Goal: Find specific page/section

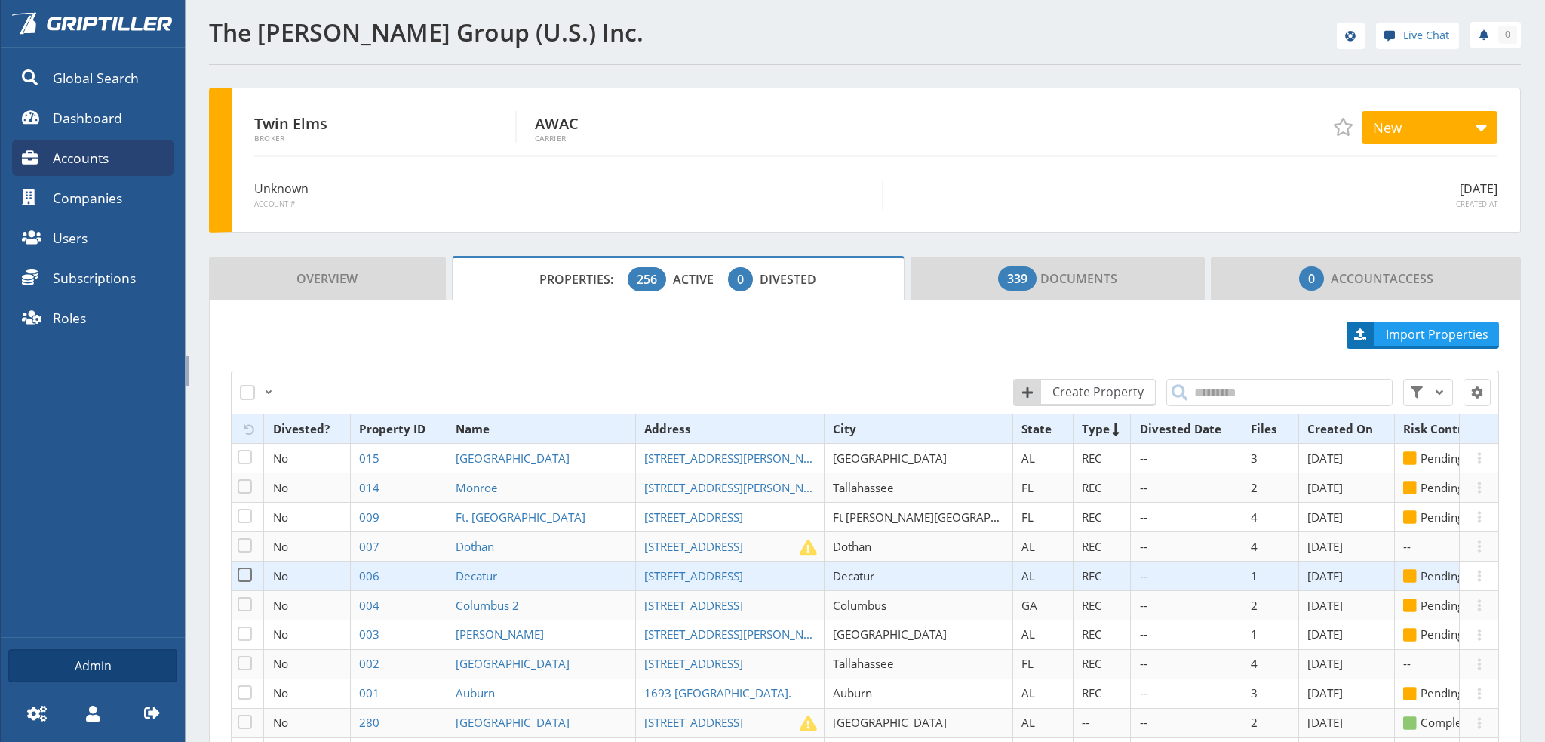
scroll to position [262, 0]
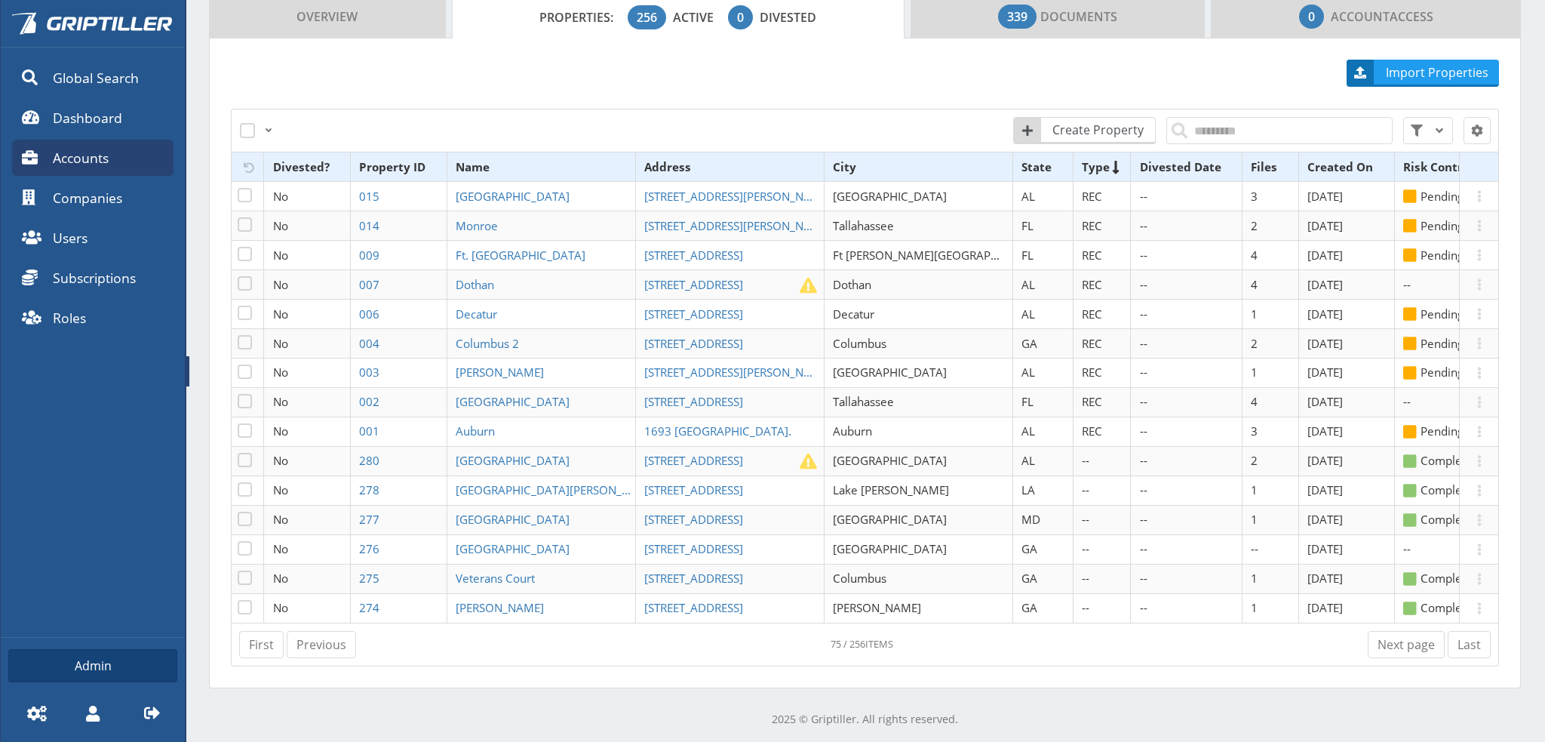
click at [84, 159] on span "Accounts" at bounding box center [81, 158] width 56 height 20
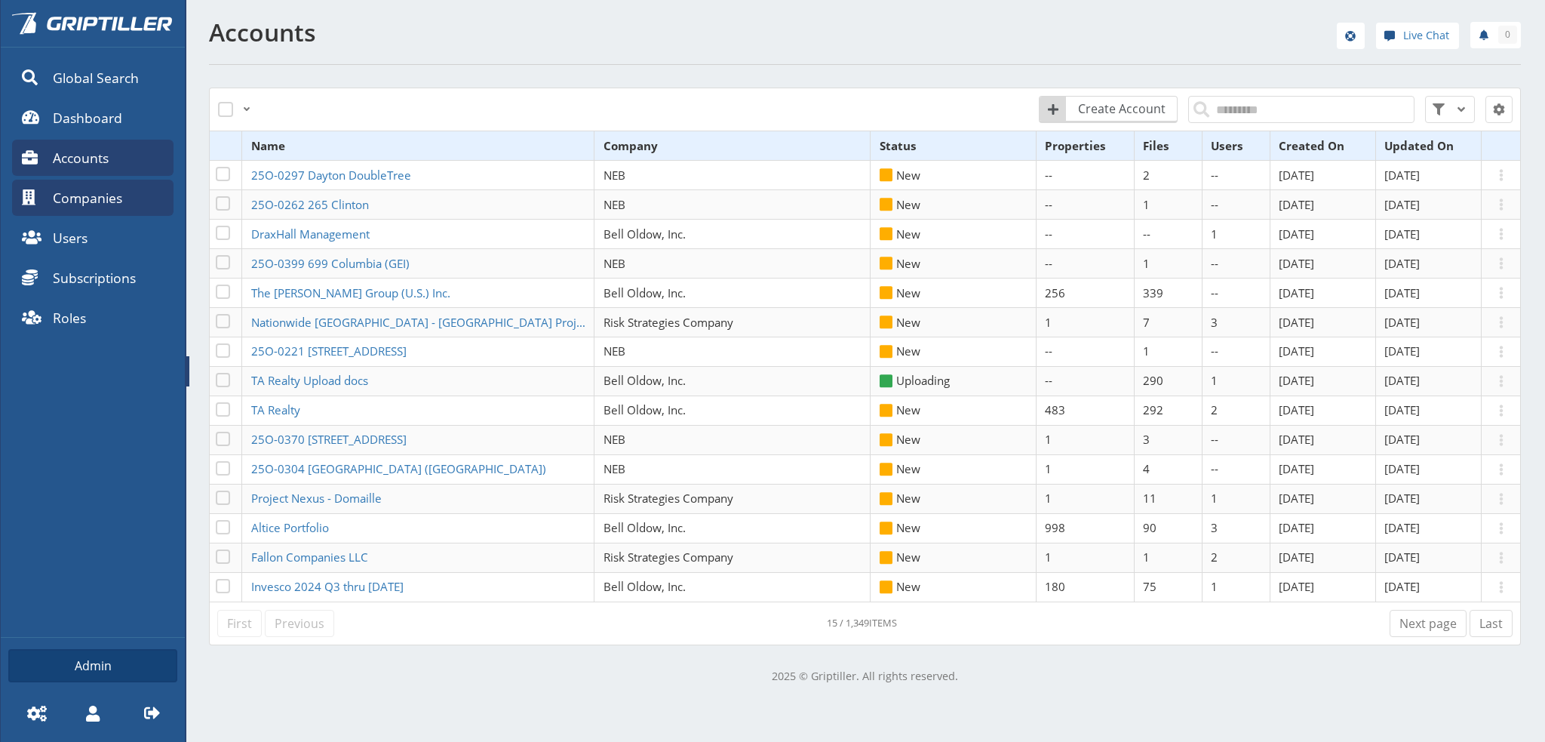
click at [103, 186] on link "Companies" at bounding box center [92, 198] width 161 height 36
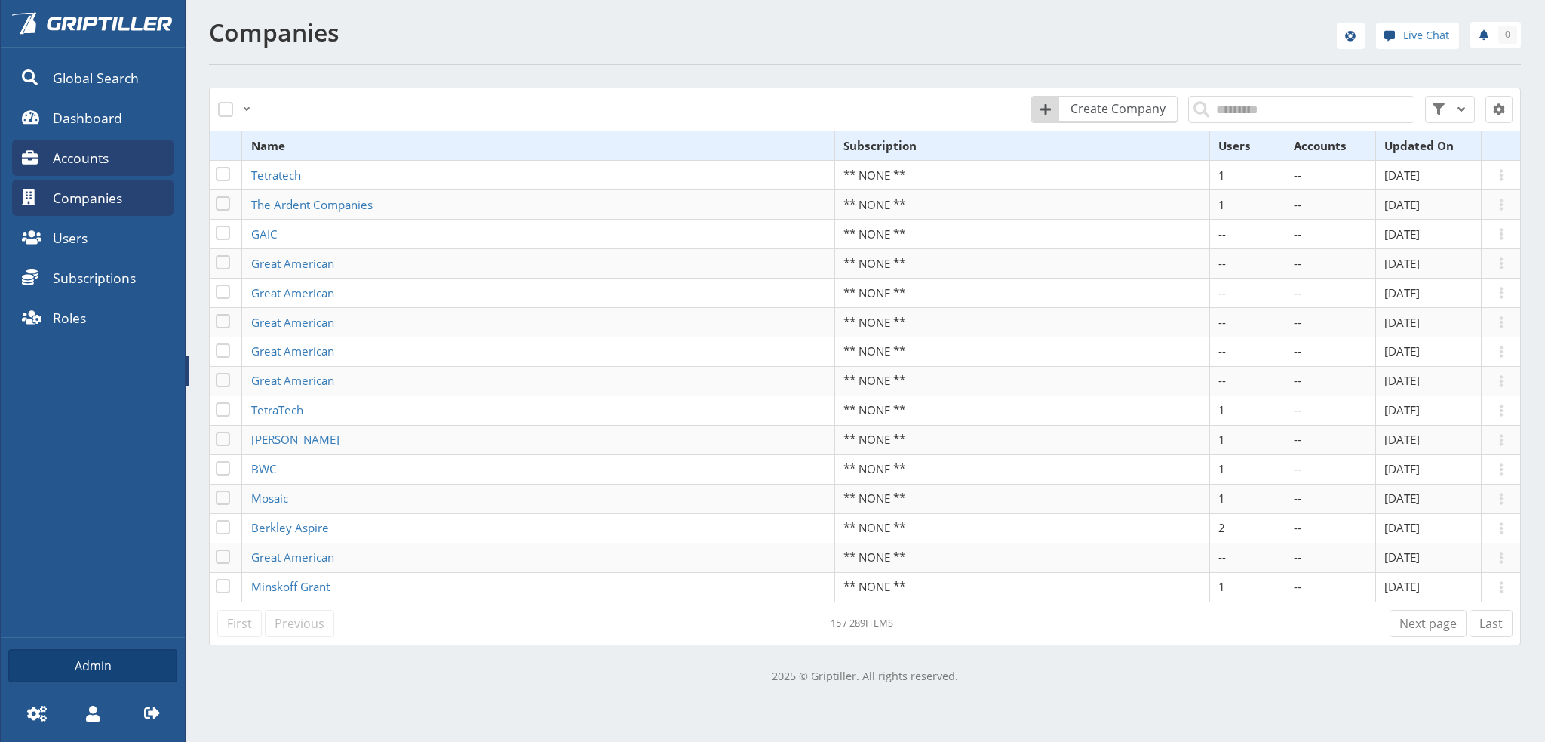
click at [86, 159] on span "Accounts" at bounding box center [81, 158] width 56 height 20
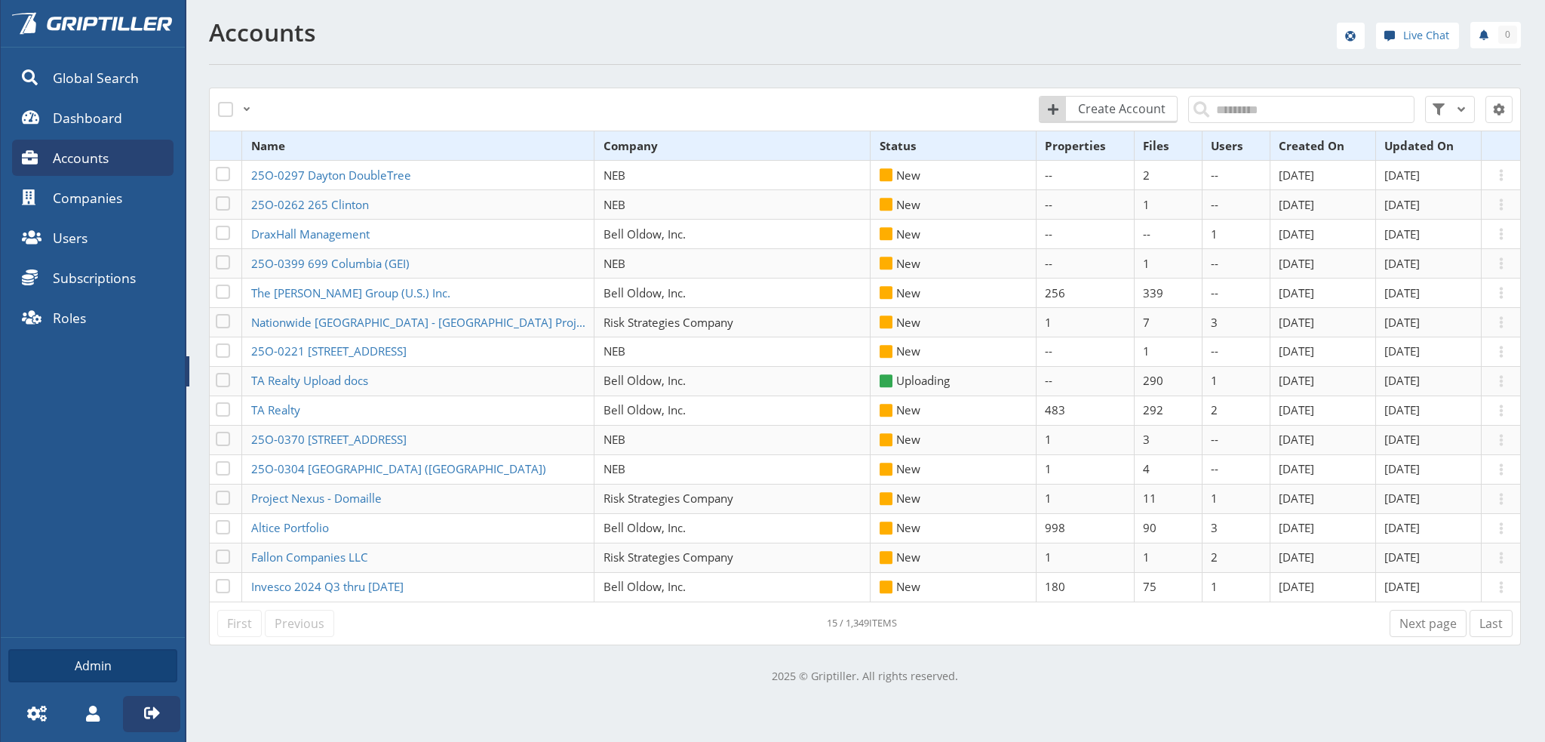
click at [146, 711] on icon at bounding box center [151, 712] width 15 height 12
